Goal: Transaction & Acquisition: Purchase product/service

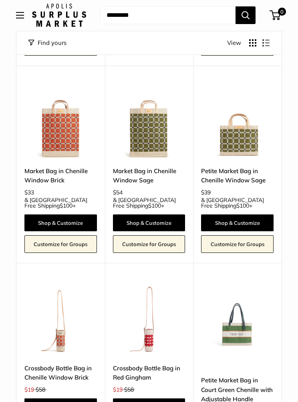
scroll to position [1421, 0]
click at [249, 214] on link "Shop & Customize" at bounding box center [237, 222] width 73 height 17
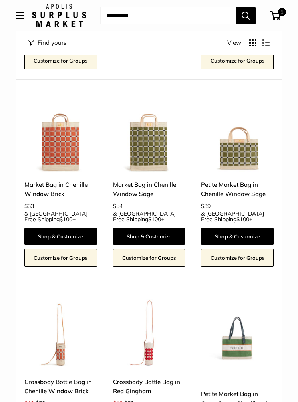
scroll to position [1405, 0]
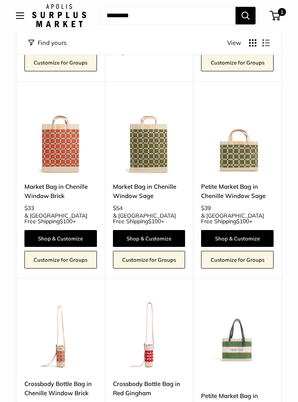
click at [250, 101] on img at bounding box center [237, 137] width 73 height 73
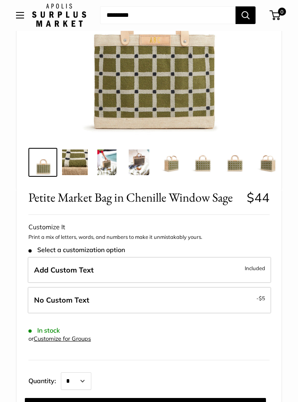
scroll to position [173, 0]
click at [190, 303] on label "No Custom Text - $5" at bounding box center [150, 300] width 244 height 26
click at [224, 269] on label "Add Custom Text Included" at bounding box center [150, 270] width 244 height 26
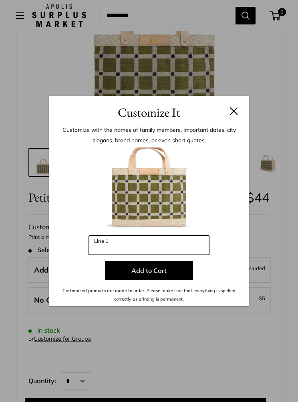
click at [128, 255] on input "Line 1" at bounding box center [149, 245] width 120 height 19
type input "***"
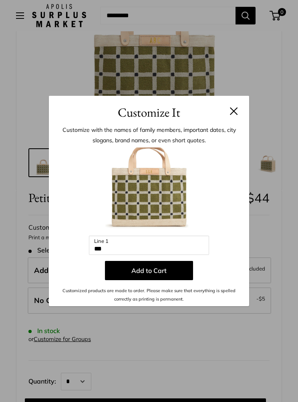
click at [180, 280] on button "Add to Cart" at bounding box center [149, 270] width 88 height 19
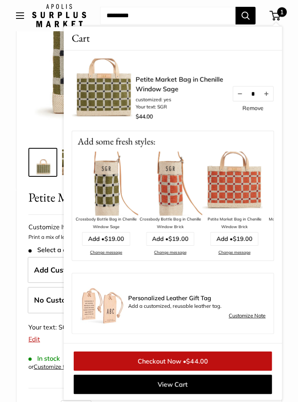
click at [49, 245] on form "Customize It Print a mix of letters, words, and numbers to make it unmistakably…" at bounding box center [148, 333] width 241 height 224
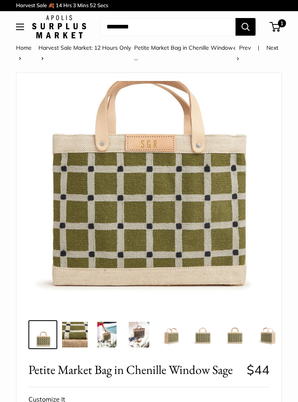
scroll to position [0, 0]
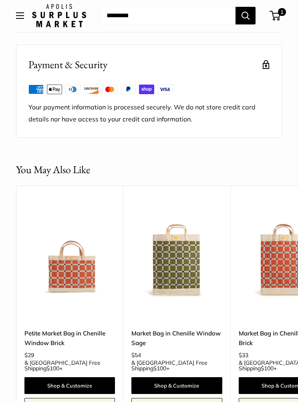
scroll to position [952, 0]
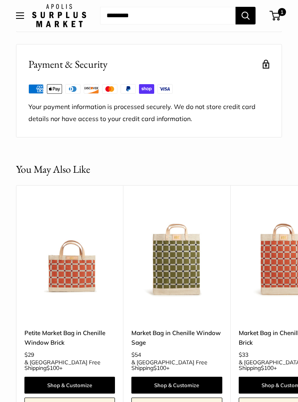
click at [75, 256] on img at bounding box center [69, 251] width 91 height 91
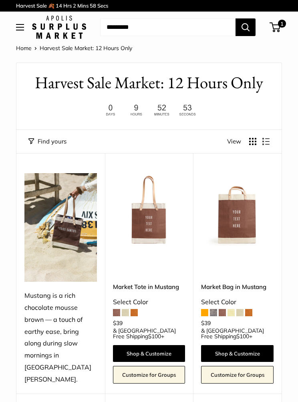
click at [244, 225] on img at bounding box center [237, 209] width 73 height 73
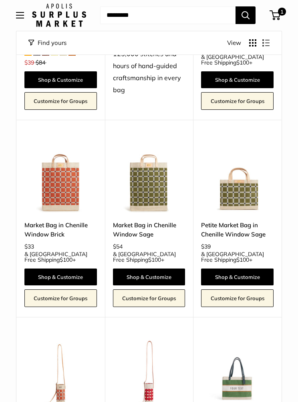
scroll to position [1367, 0]
click at [253, 140] on img at bounding box center [237, 176] width 73 height 73
click at [164, 140] on img at bounding box center [149, 176] width 73 height 73
click at [248, 140] on img at bounding box center [237, 176] width 73 height 73
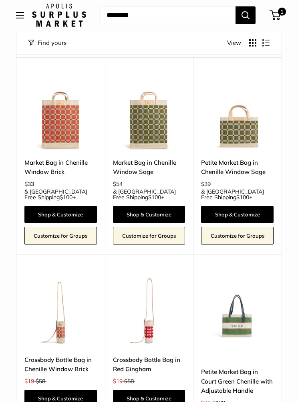
scroll to position [1431, 0]
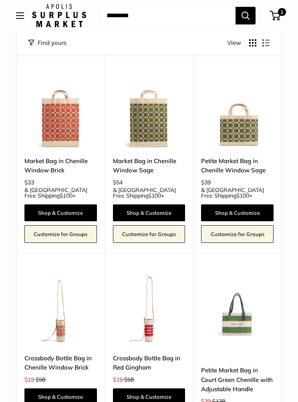
click at [246, 273] on img at bounding box center [237, 309] width 73 height 73
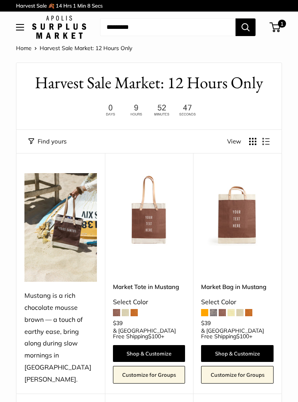
scroll to position [1466, 0]
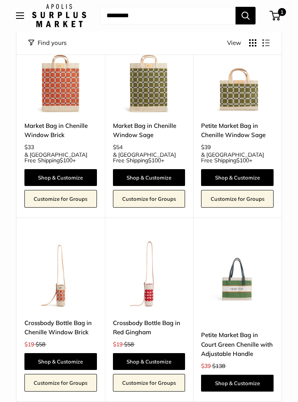
click at [239, 238] on img at bounding box center [237, 274] width 73 height 73
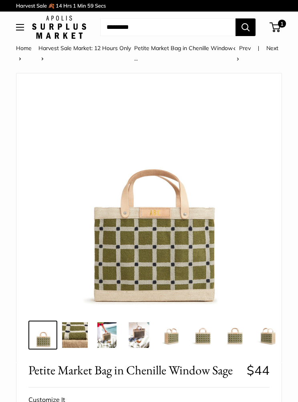
click at [146, 337] on img at bounding box center [139, 335] width 26 height 26
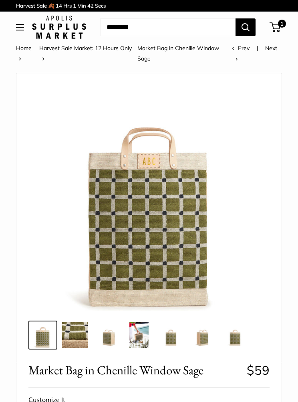
scroll to position [33, 0]
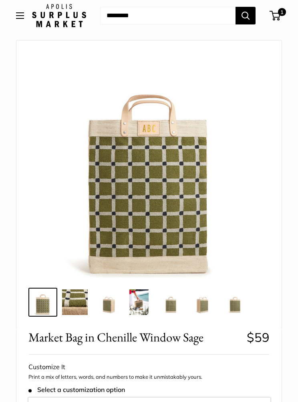
click at [115, 307] on img at bounding box center [107, 302] width 26 height 26
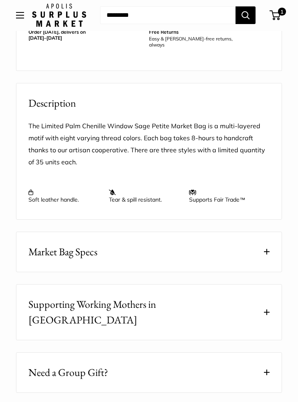
scroll to position [619, 0]
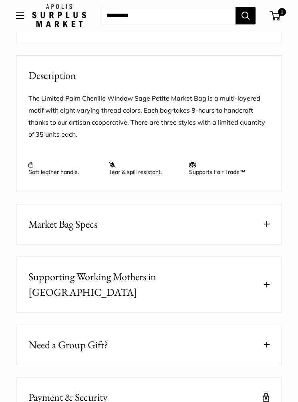
click at [275, 223] on button "Market Bag Specs" at bounding box center [148, 224] width 265 height 40
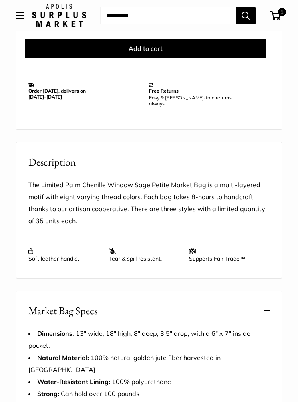
scroll to position [520, 0]
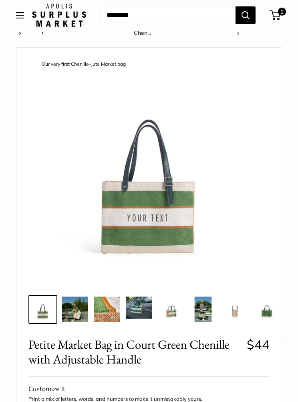
scroll to position [26, 0]
click at [240, 311] on img at bounding box center [235, 310] width 26 height 26
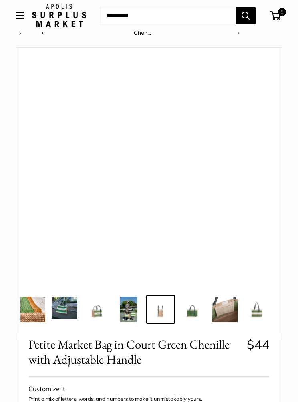
scroll to position [0, 76]
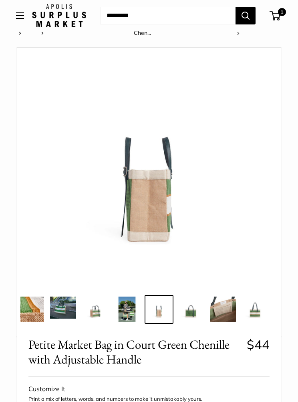
click at [190, 313] on img at bounding box center [191, 310] width 26 height 26
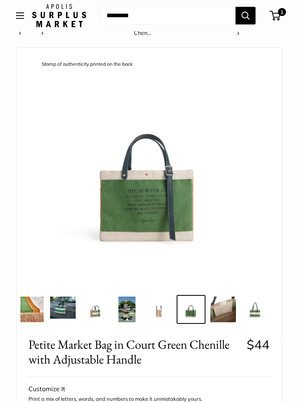
click at [156, 313] on img at bounding box center [159, 310] width 26 height 26
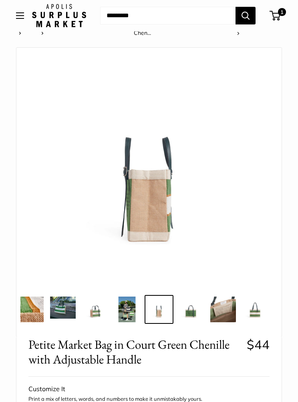
click at [94, 314] on img at bounding box center [95, 310] width 26 height 26
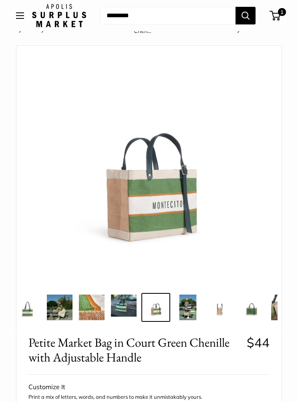
scroll to position [0, 0]
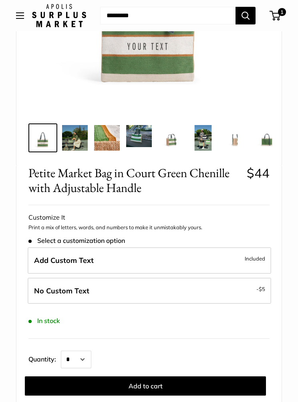
scroll to position [231, 0]
